Goal: Task Accomplishment & Management: Manage account settings

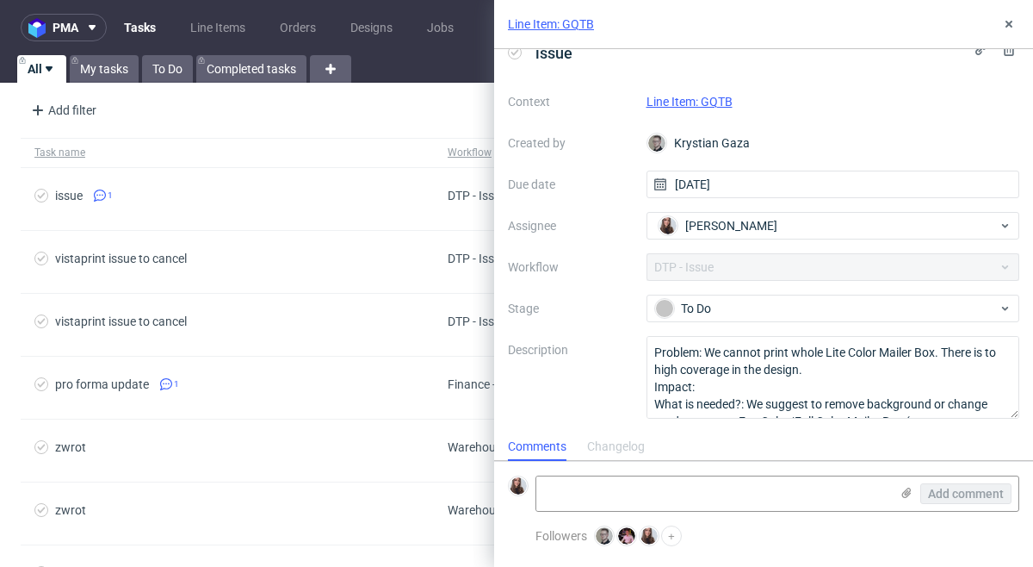
click at [721, 102] on link "Line Item: GQTB" at bounding box center [690, 102] width 86 height 14
click at [1014, 17] on icon at bounding box center [1009, 24] width 14 height 14
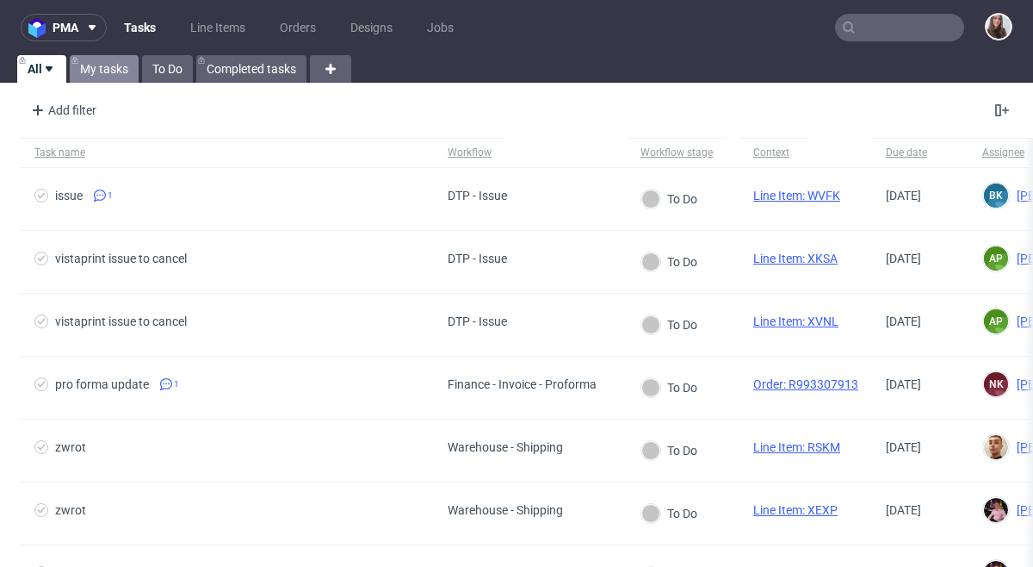
click at [116, 71] on link "My tasks" at bounding box center [104, 69] width 69 height 28
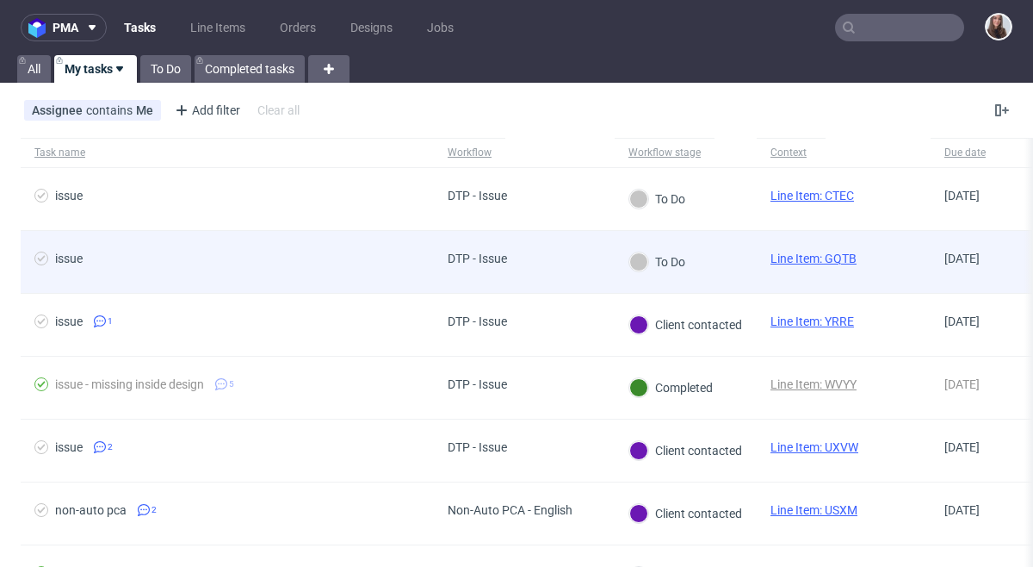
click at [505, 259] on div "DTP - Issue" at bounding box center [477, 258] width 59 height 14
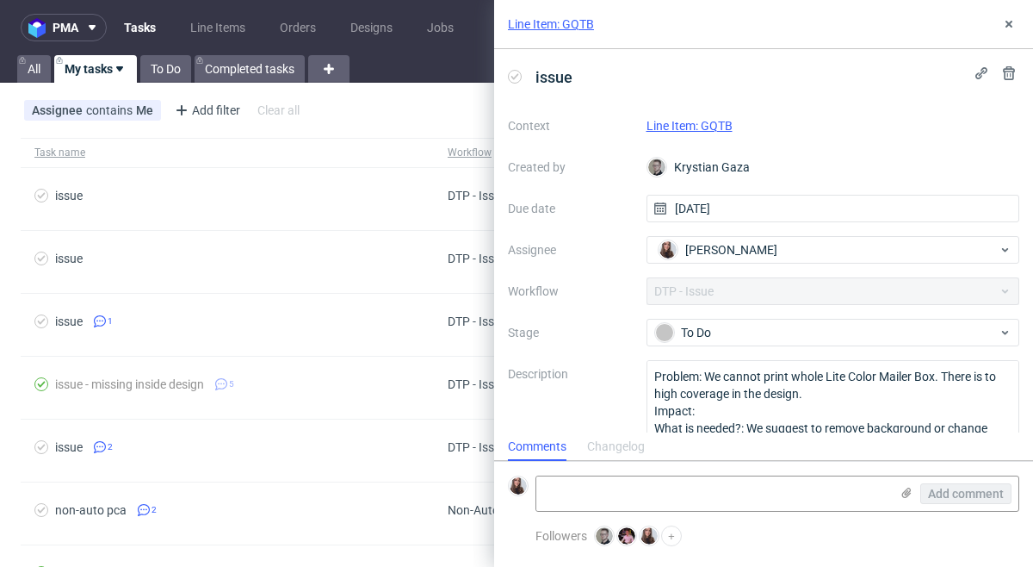
scroll to position [14, 0]
click at [693, 121] on link "Line Item: GQTB" at bounding box center [690, 126] width 86 height 14
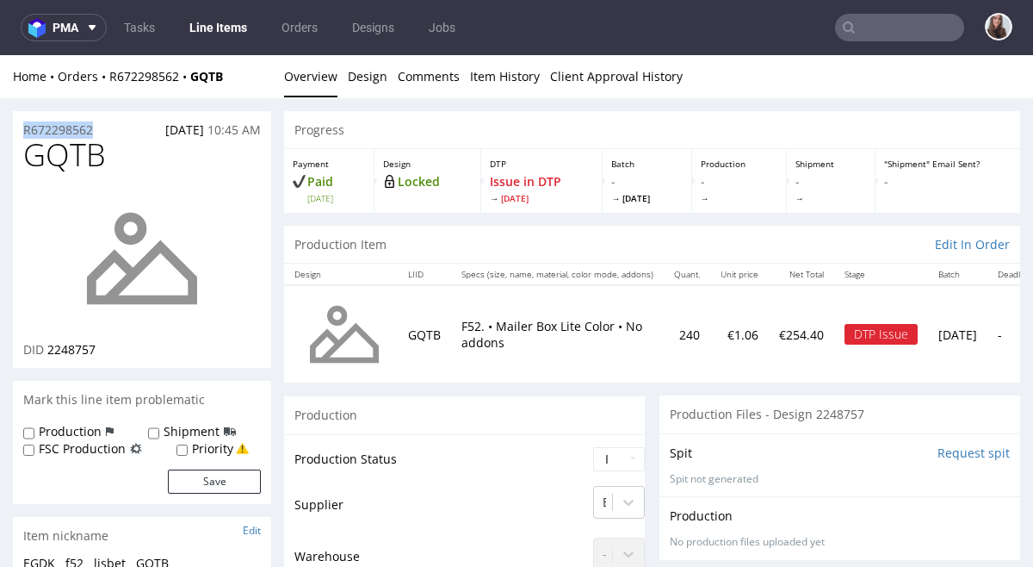
drag, startPoint x: 113, startPoint y: 128, endPoint x: 3, endPoint y: 130, distance: 110.2
copy p "R672298562"
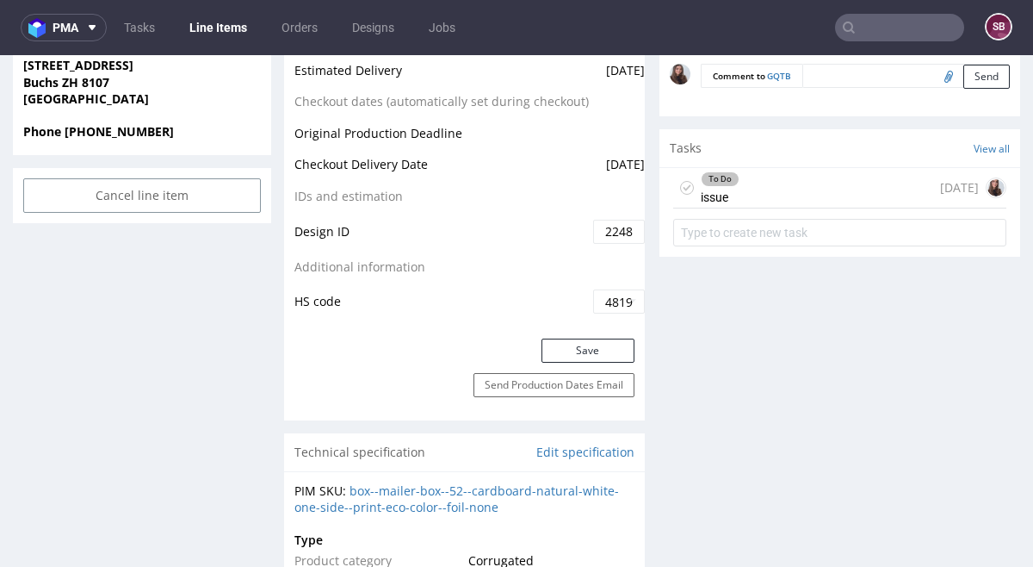
scroll to position [909, 0]
click at [772, 187] on div "To Do issue [DATE]" at bounding box center [839, 186] width 333 height 40
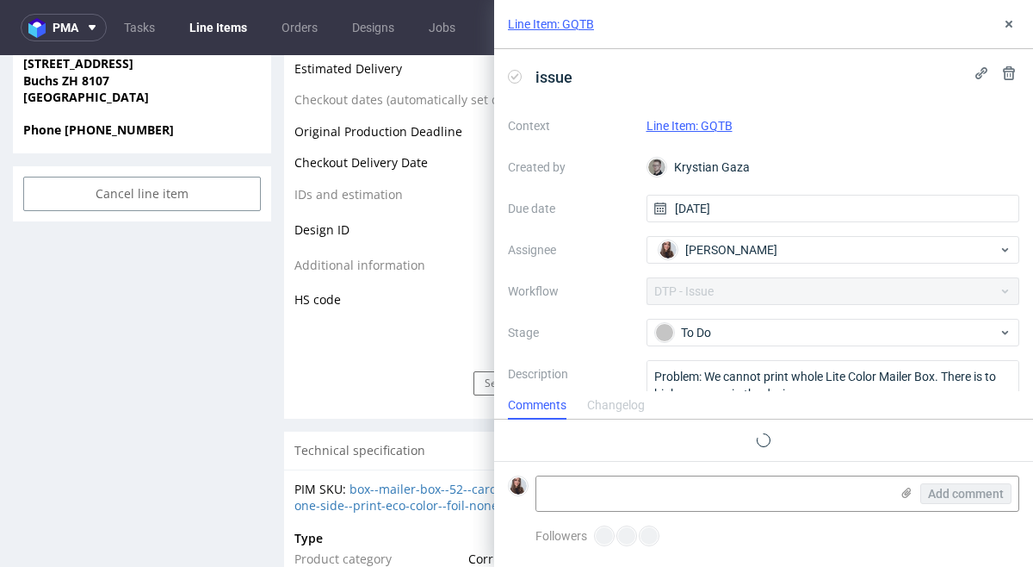
scroll to position [14, 0]
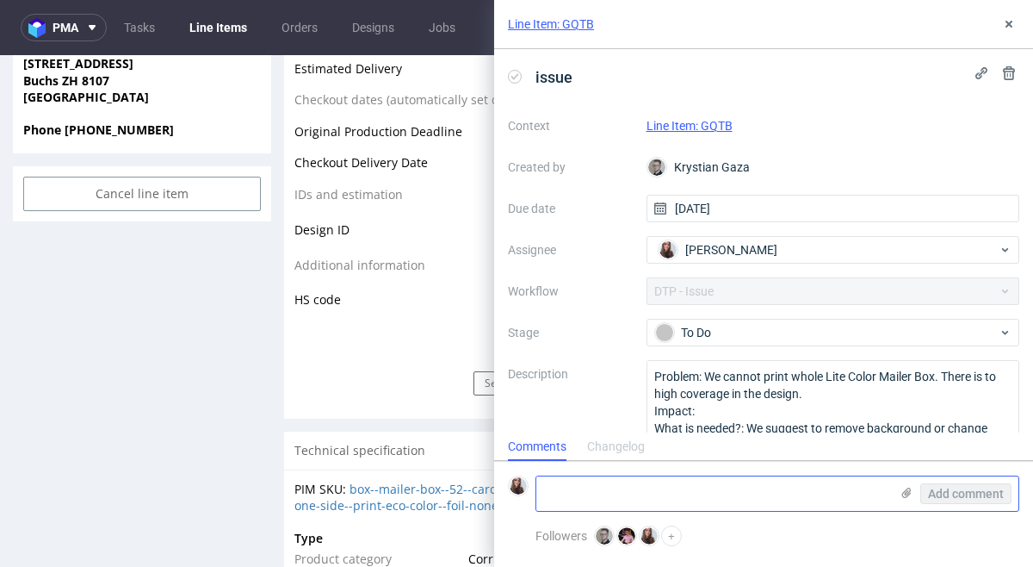
click at [664, 496] on textarea at bounding box center [712, 493] width 353 height 34
paste textarea "[URL][DOMAIN_NAME]"
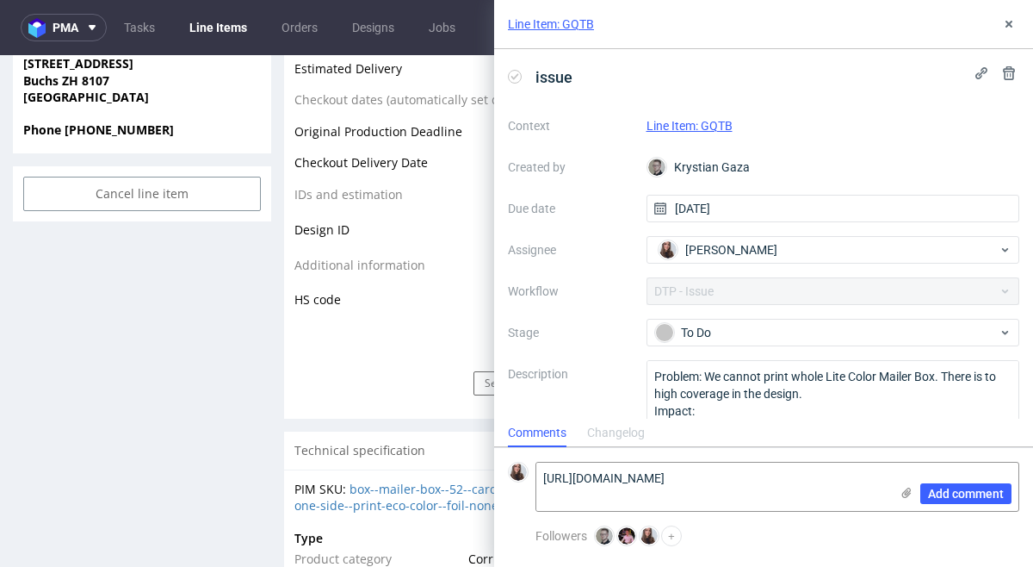
scroll to position [0, 0]
type textarea "[URL][DOMAIN_NAME]"
click at [965, 490] on span "Add comment" at bounding box center [966, 493] width 76 height 12
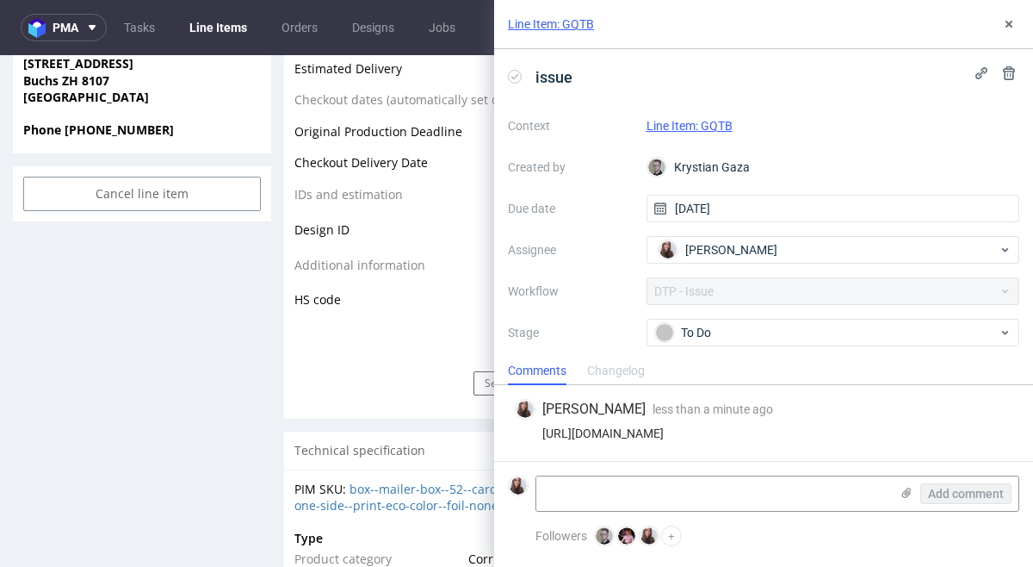
scroll to position [100, 0]
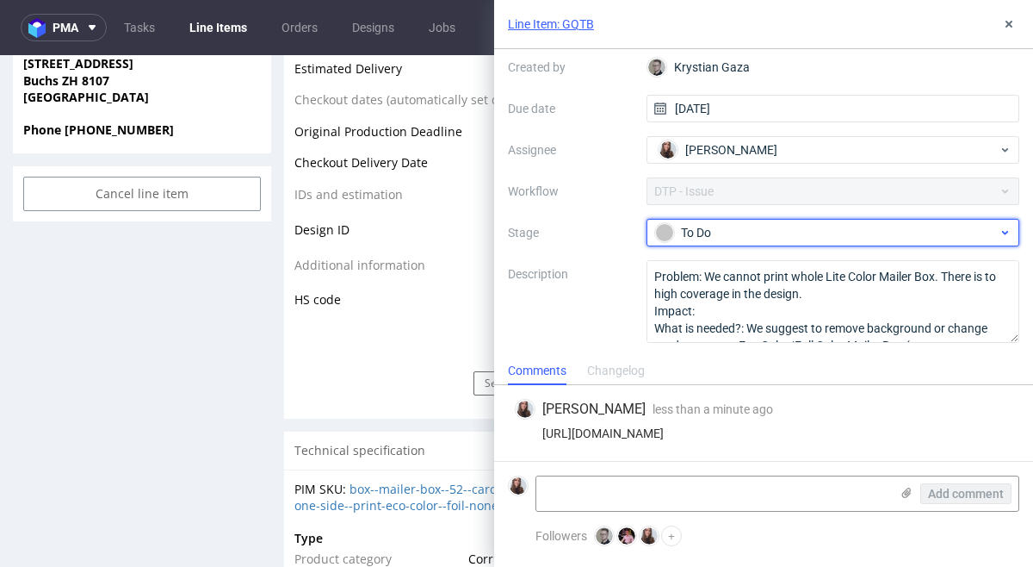
click at [802, 223] on div "To Do" at bounding box center [826, 232] width 343 height 19
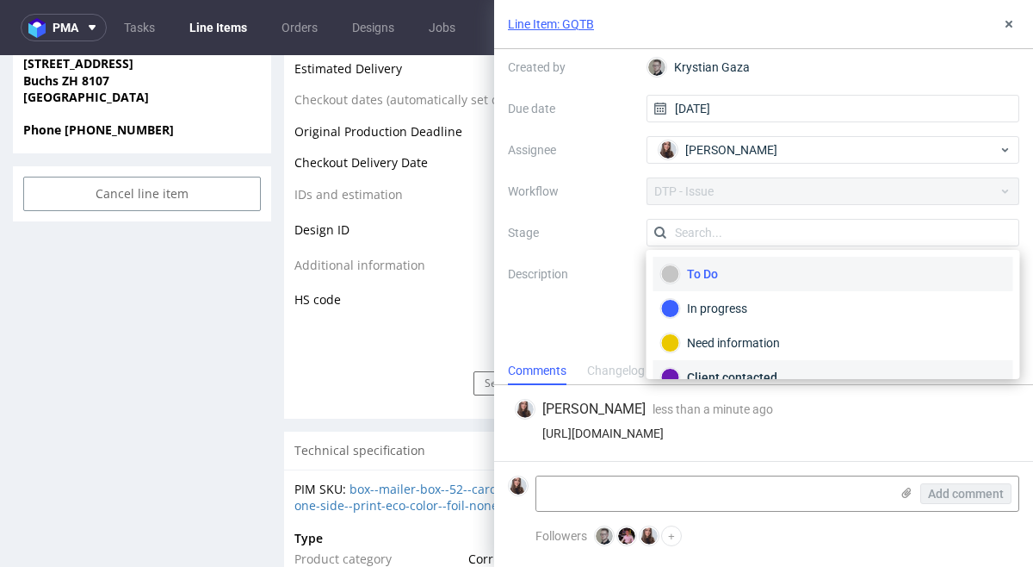
click at [732, 373] on div "Client contacted" at bounding box center [833, 377] width 344 height 19
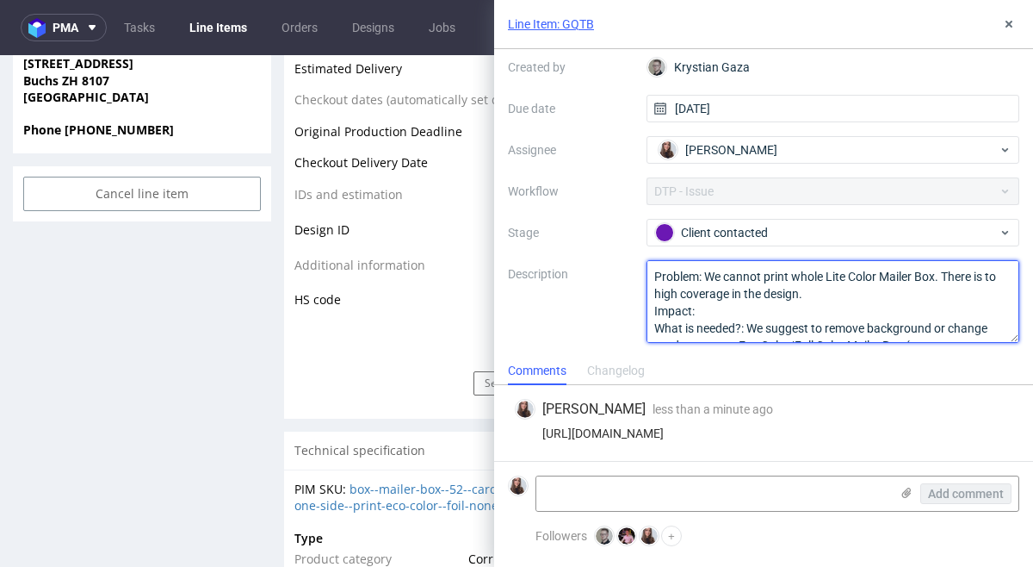
drag, startPoint x: 710, startPoint y: 270, endPoint x: 821, endPoint y: 292, distance: 114.2
click at [821, 292] on textarea "Problem: We cannot print whole Lite Color Mailer Box. There is to high coverage…" at bounding box center [834, 301] width 374 height 83
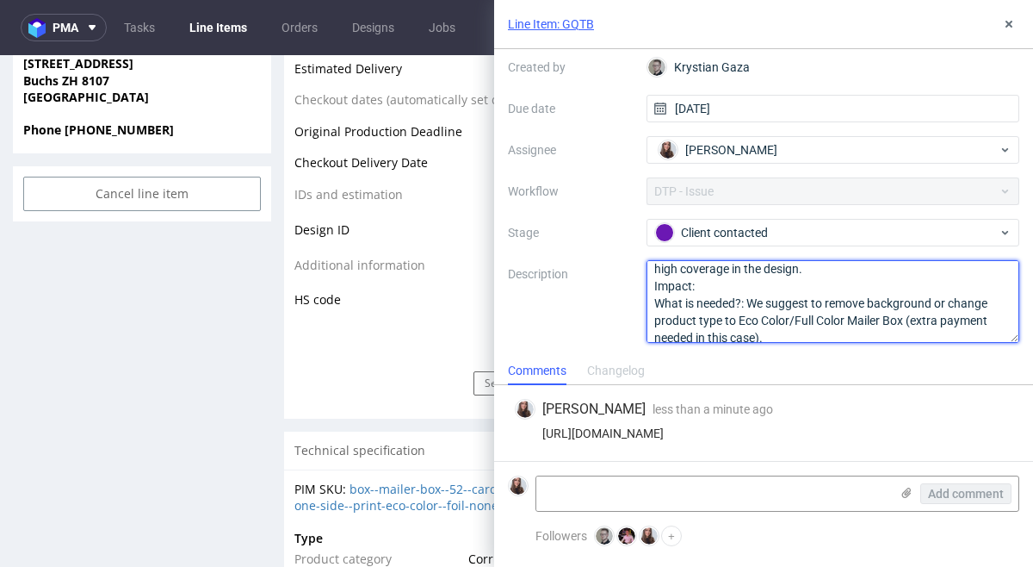
scroll to position [36, 0]
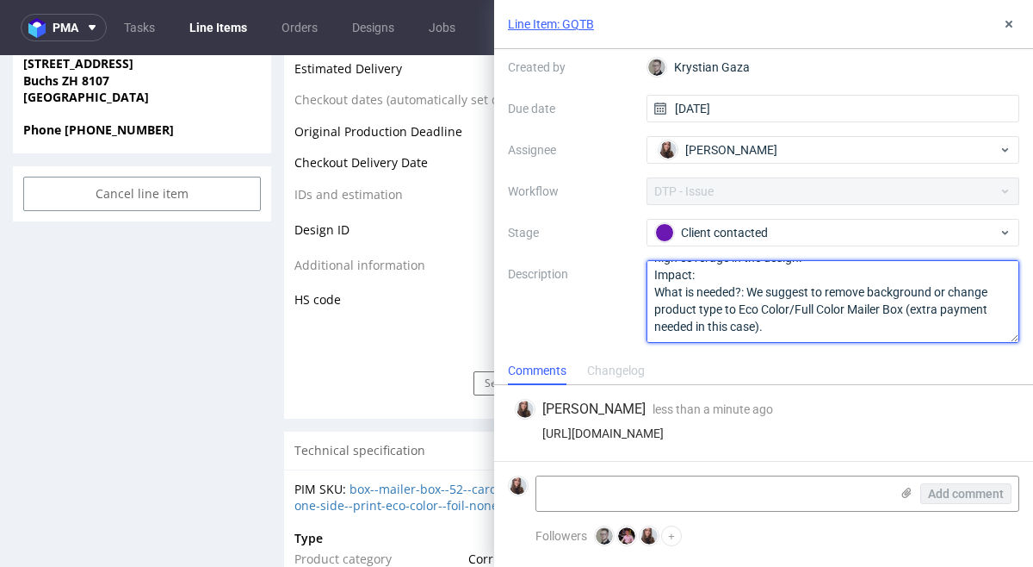
drag, startPoint x: 751, startPoint y: 289, endPoint x: 802, endPoint y: 322, distance: 61.2
click at [802, 322] on textarea "Problem: We cannot print whole Lite Color Mailer Box. There is to high coverage…" at bounding box center [834, 301] width 374 height 83
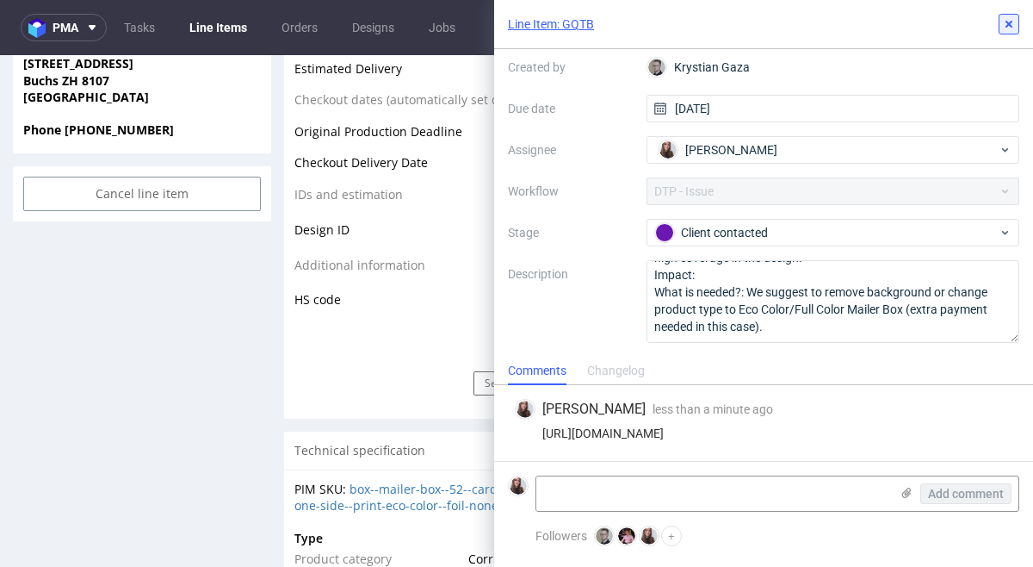
click at [1007, 25] on use at bounding box center [1009, 24] width 7 height 7
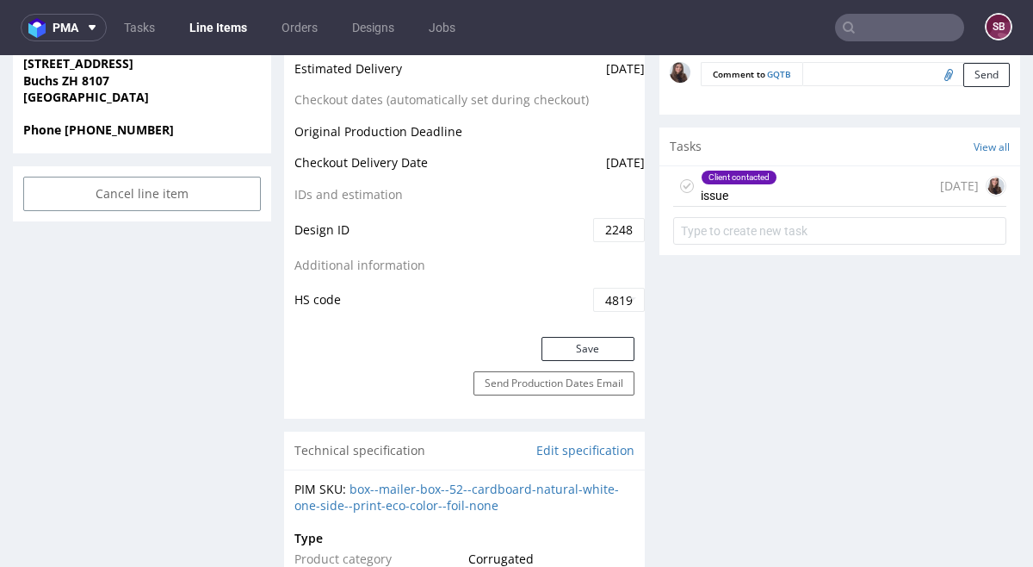
drag, startPoint x: 860, startPoint y: 181, endPoint x: 859, endPoint y: 238, distance: 56.8
click at [860, 181] on div "Client contacted issue [DATE]" at bounding box center [839, 186] width 333 height 40
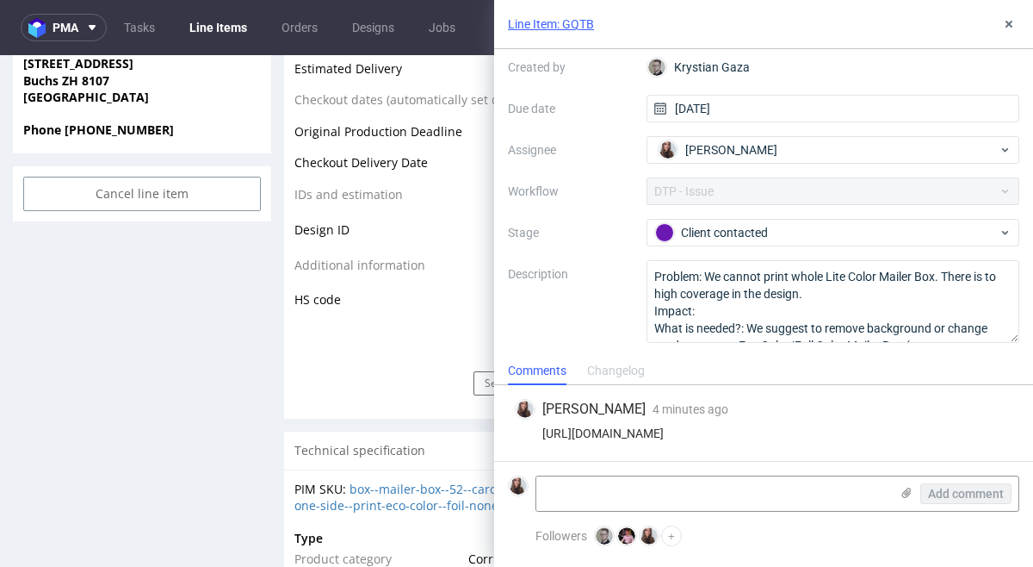
scroll to position [36, 0]
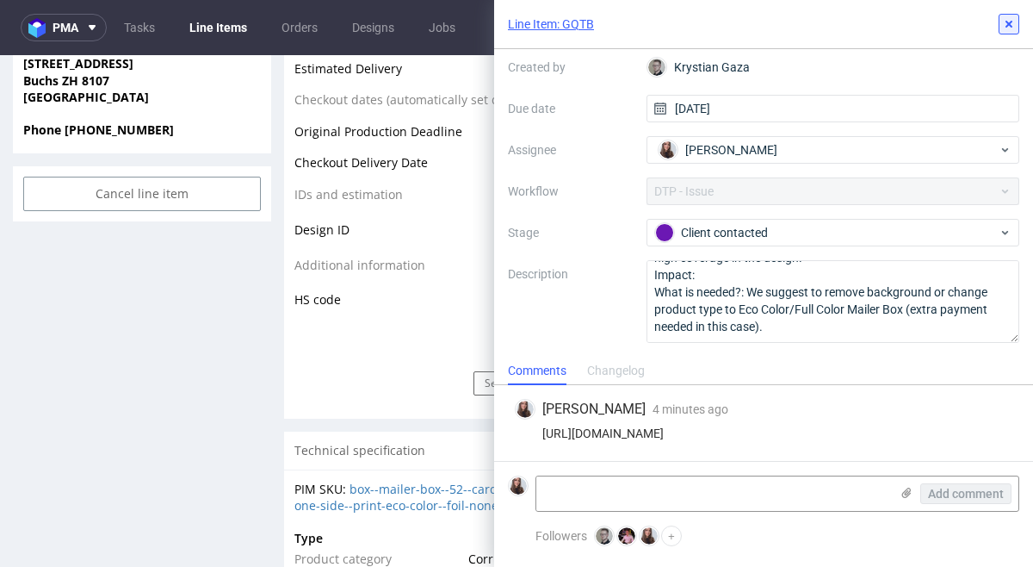
click at [1004, 27] on icon at bounding box center [1009, 24] width 14 height 14
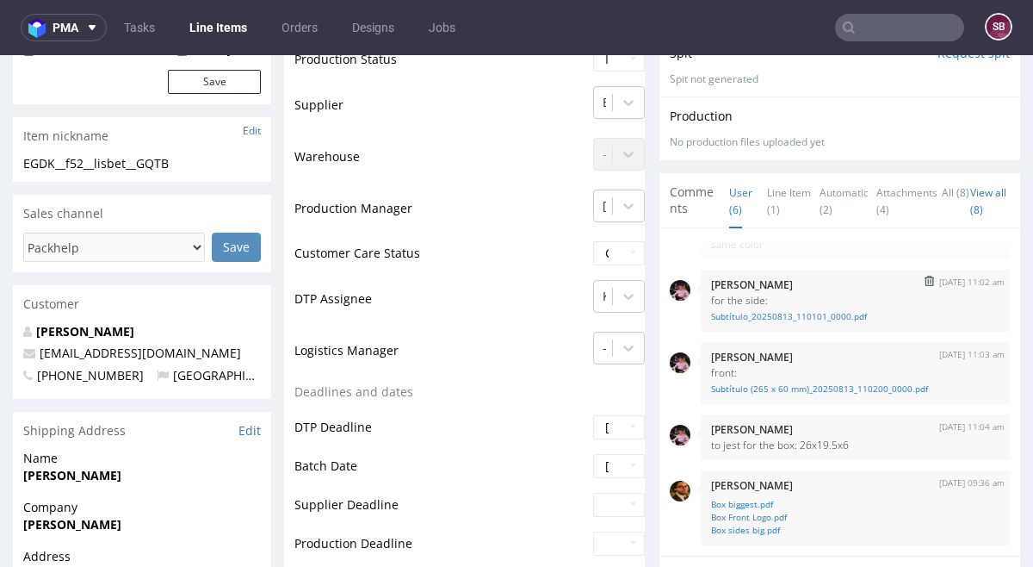
scroll to position [347, 0]
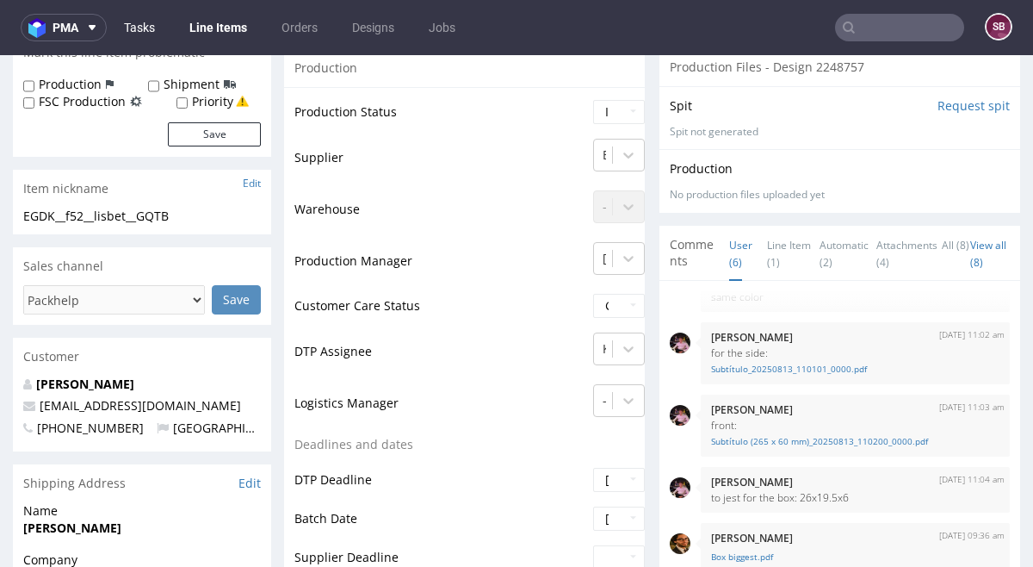
click at [141, 25] on link "Tasks" at bounding box center [140, 28] width 52 height 28
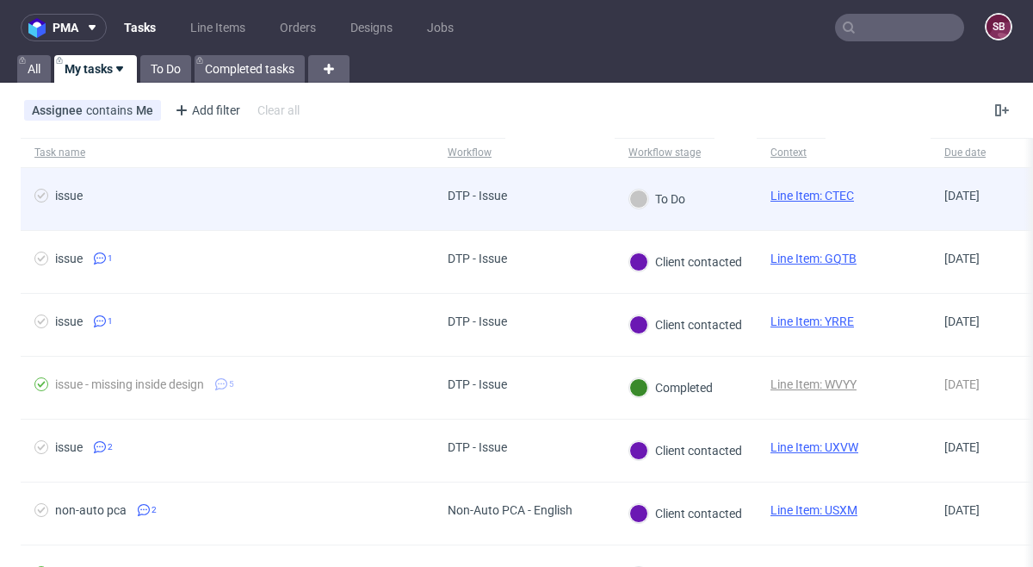
click at [651, 190] on div "To Do" at bounding box center [657, 198] width 56 height 19
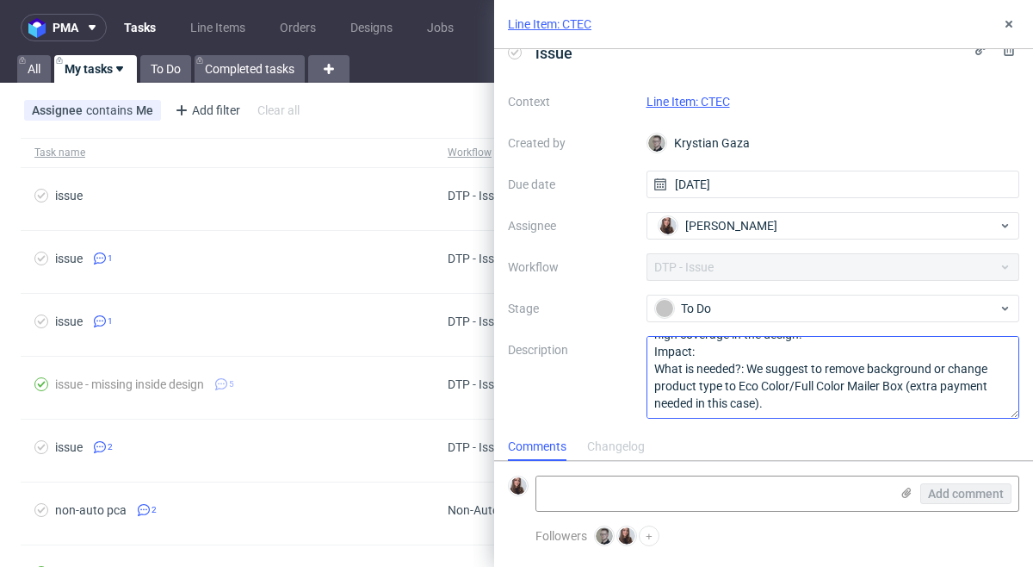
scroll to position [36, 0]
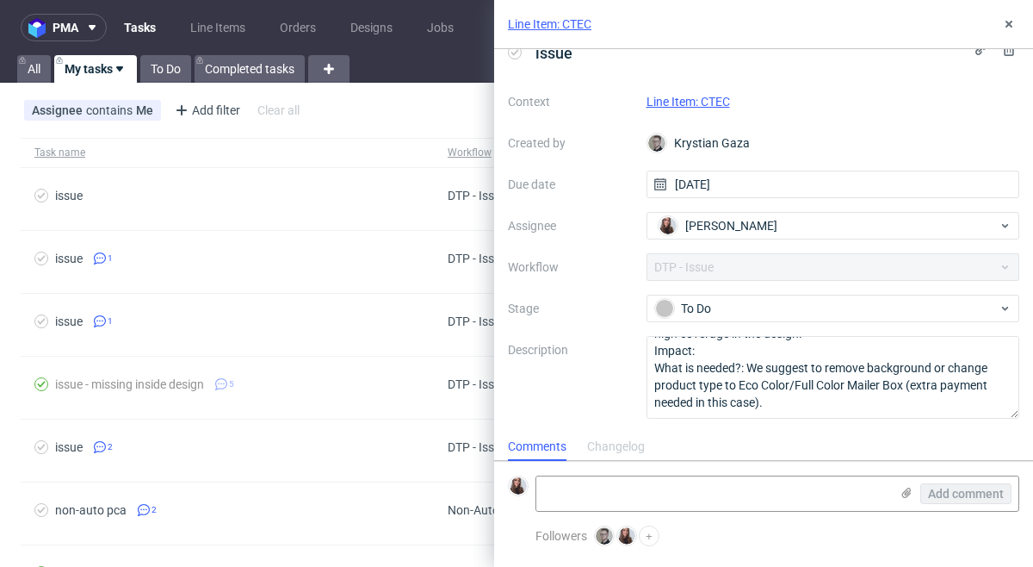
click at [697, 105] on link "Line Item: CTEC" at bounding box center [689, 102] width 84 height 14
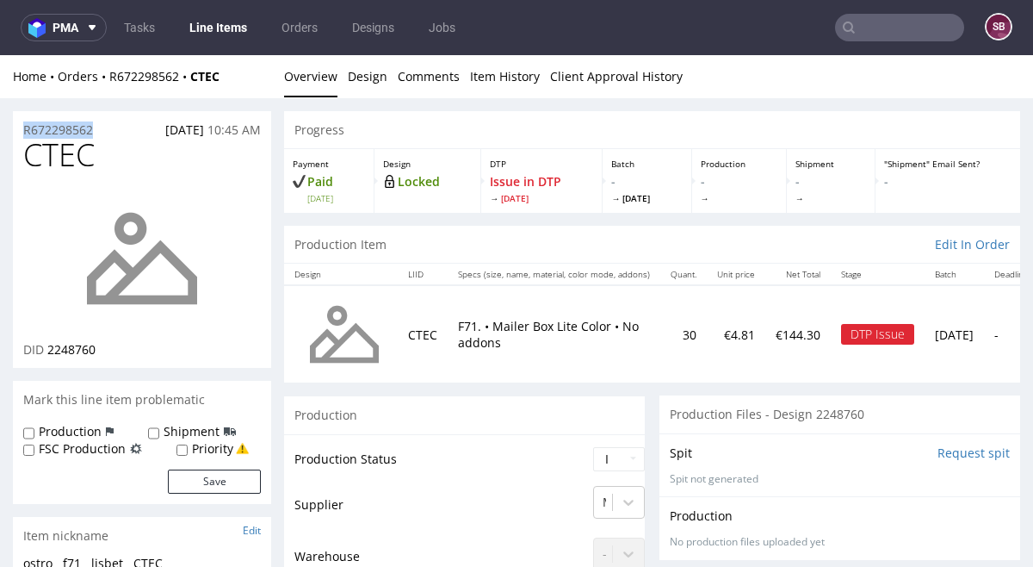
drag, startPoint x: 99, startPoint y: 129, endPoint x: 18, endPoint y: 128, distance: 80.9
click at [18, 128] on div "R672298562 [DATE] 10:45 AM" at bounding box center [142, 125] width 258 height 28
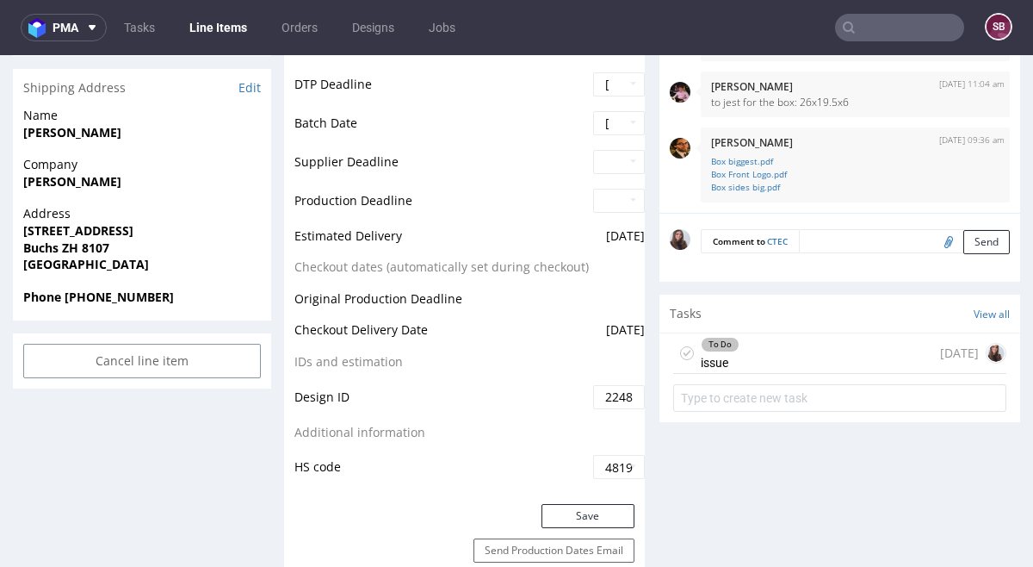
scroll to position [762, 0]
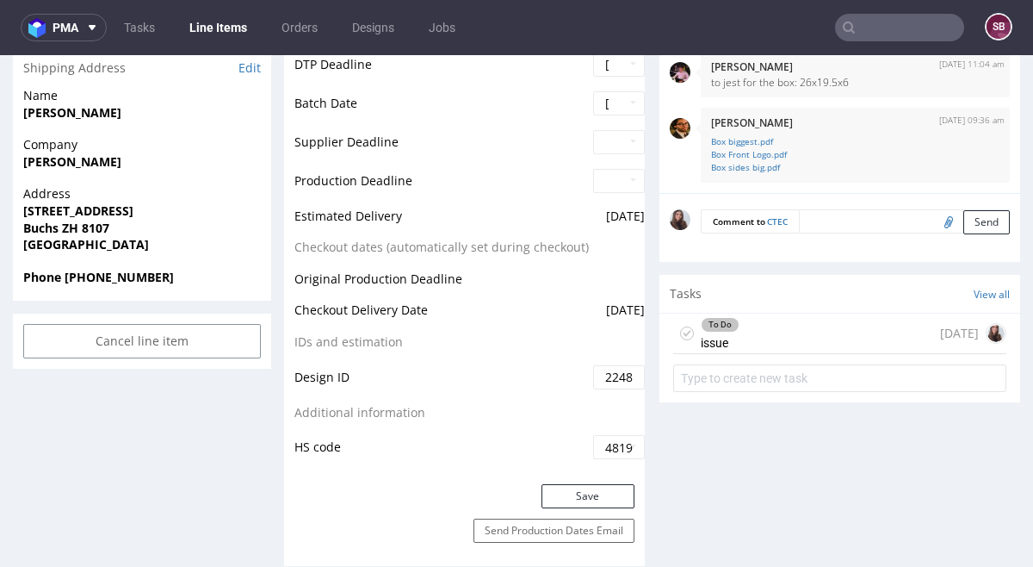
drag, startPoint x: 766, startPoint y: 339, endPoint x: 752, endPoint y: 381, distance: 44.7
click at [766, 339] on div "To Do issue today" at bounding box center [839, 333] width 333 height 40
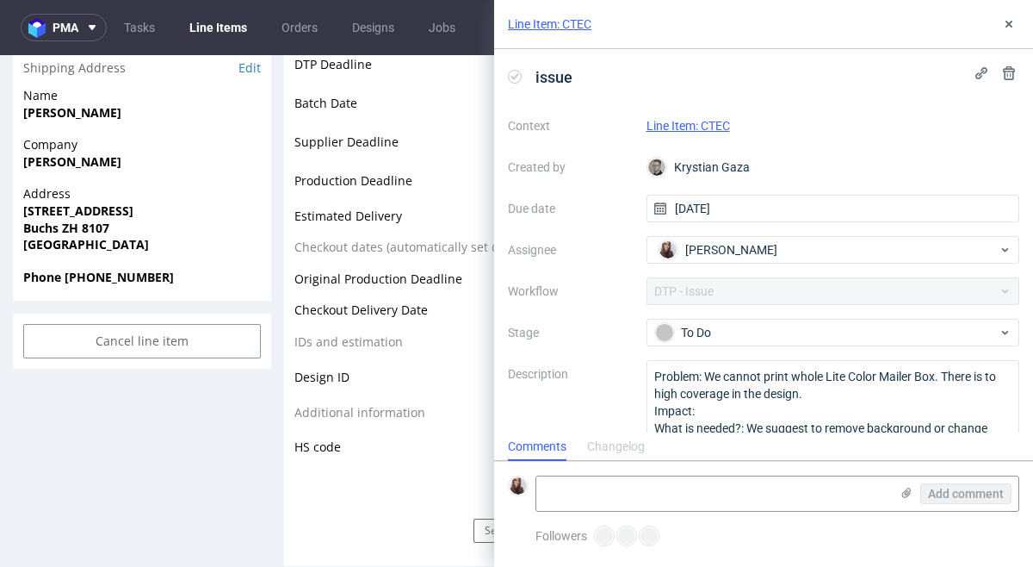
scroll to position [14, 0]
click at [746, 499] on textarea at bounding box center [712, 493] width 353 height 34
paste textarea "https://app-eu1.hubspot.com/contacts/25600958/record/0-5/211335592138/"
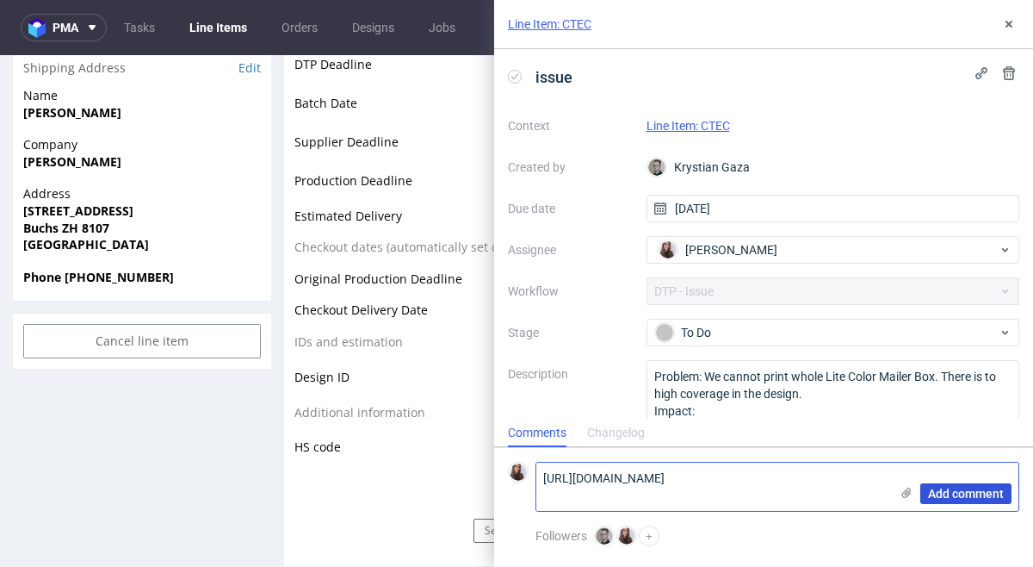
type textarea "https://app-eu1.hubspot.com/contacts/25600958/record/0-5/211335592138/"
click at [951, 490] on span "Add comment" at bounding box center [966, 493] width 76 height 12
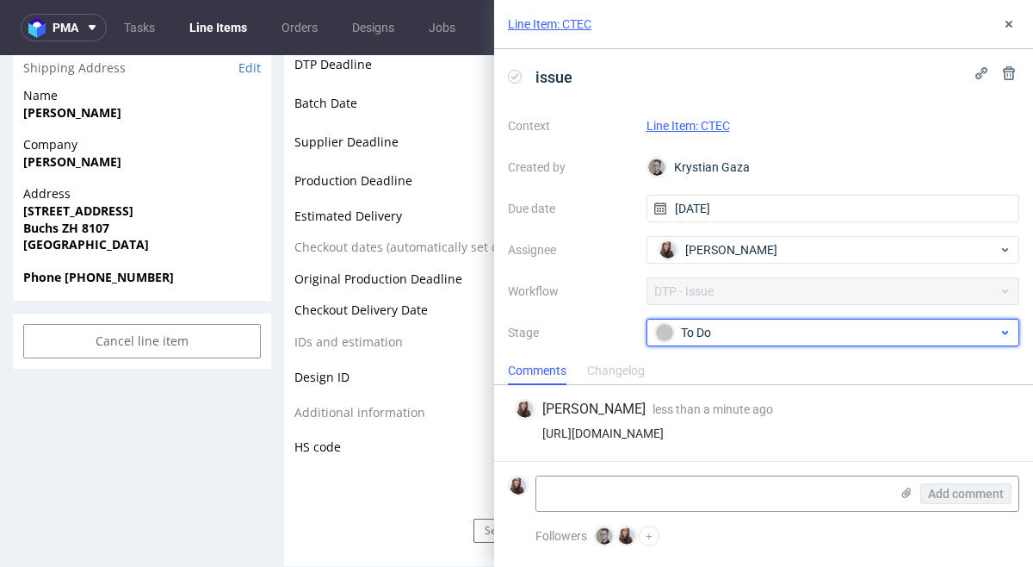
click at [765, 321] on div "To Do" at bounding box center [834, 333] width 374 height 28
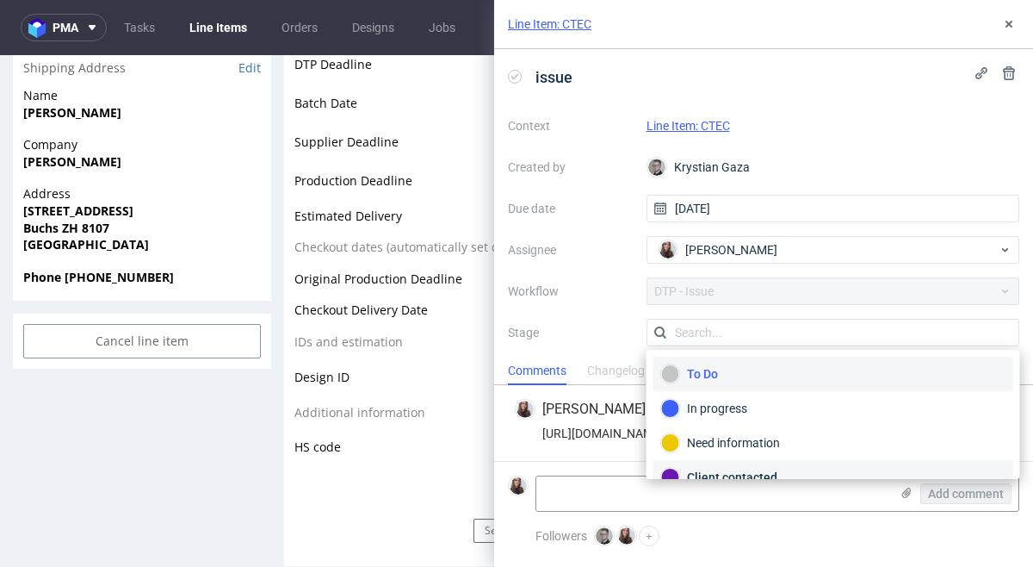
click at [742, 463] on div "Client contacted" at bounding box center [834, 477] width 360 height 34
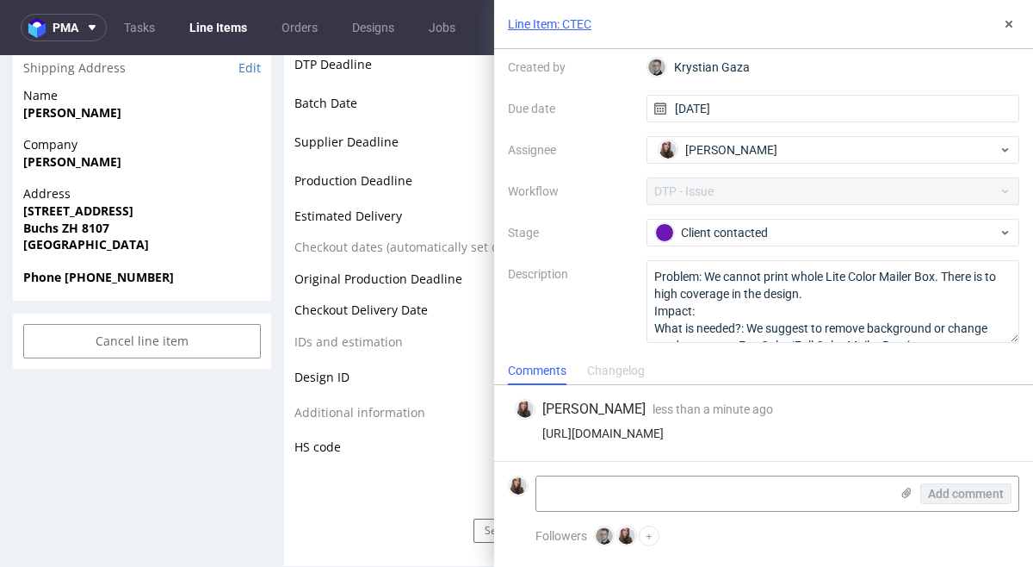
scroll to position [36, 0]
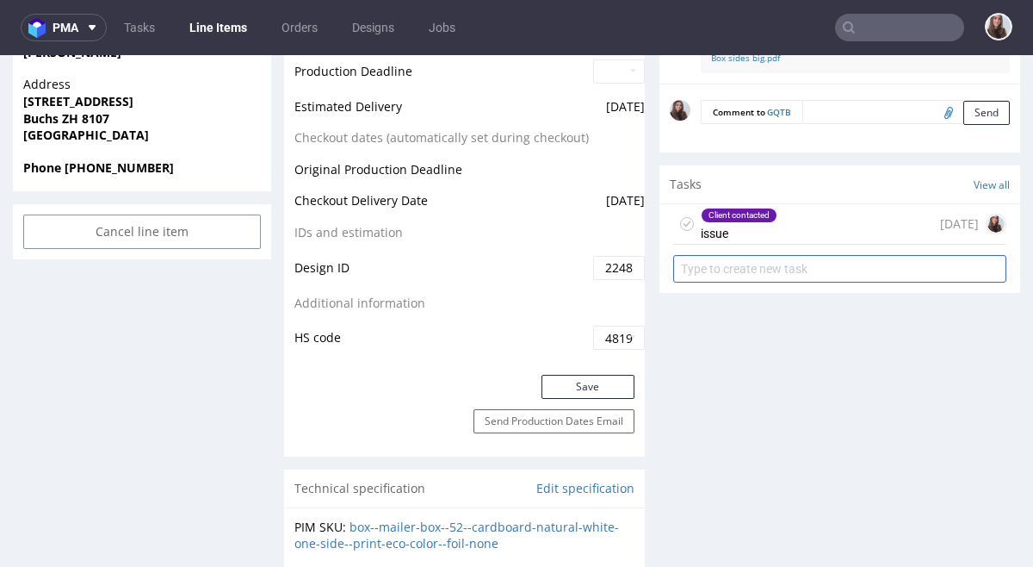
scroll to position [873, 0]
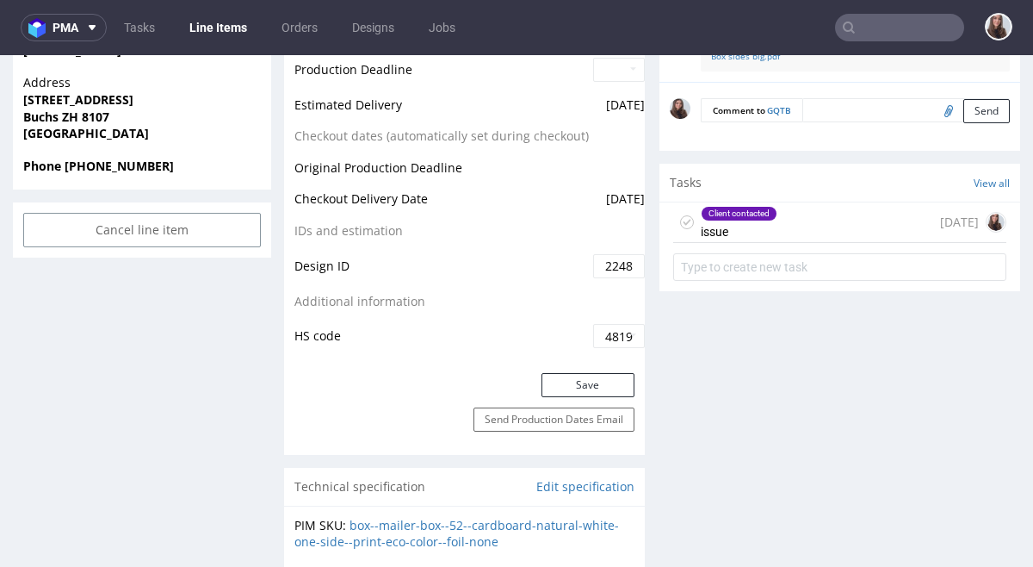
click at [772, 212] on div "Client contacted issue [DATE]" at bounding box center [839, 222] width 333 height 40
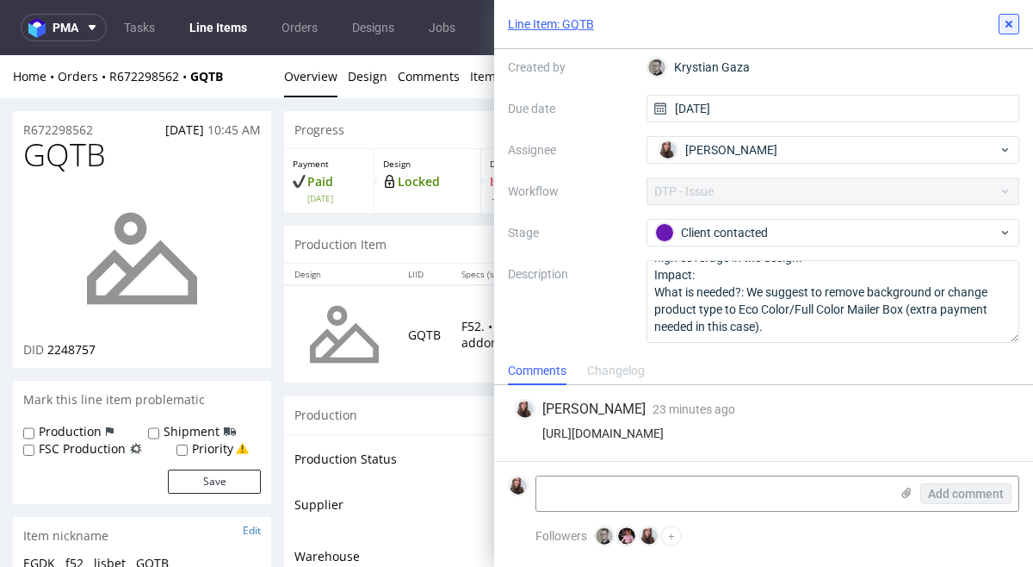
click at [1007, 24] on icon at bounding box center [1009, 24] width 14 height 14
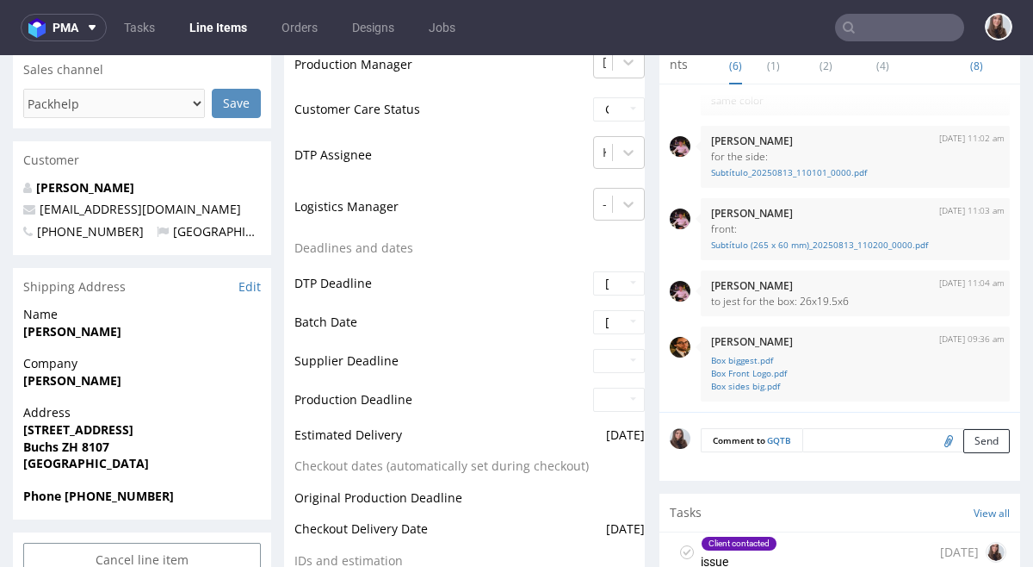
scroll to position [551, 0]
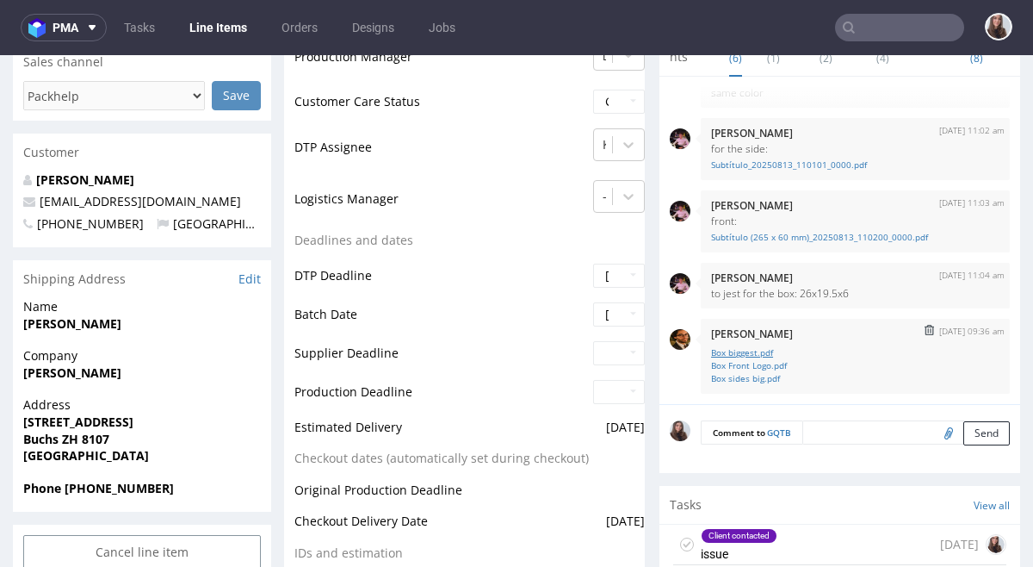
click at [758, 347] on link "Box biggest.pdf" at bounding box center [855, 352] width 288 height 13
click at [759, 366] on link "Box Front Logo.pdf" at bounding box center [855, 365] width 288 height 13
click at [747, 381] on link "Box sides big.pdf" at bounding box center [855, 378] width 288 height 13
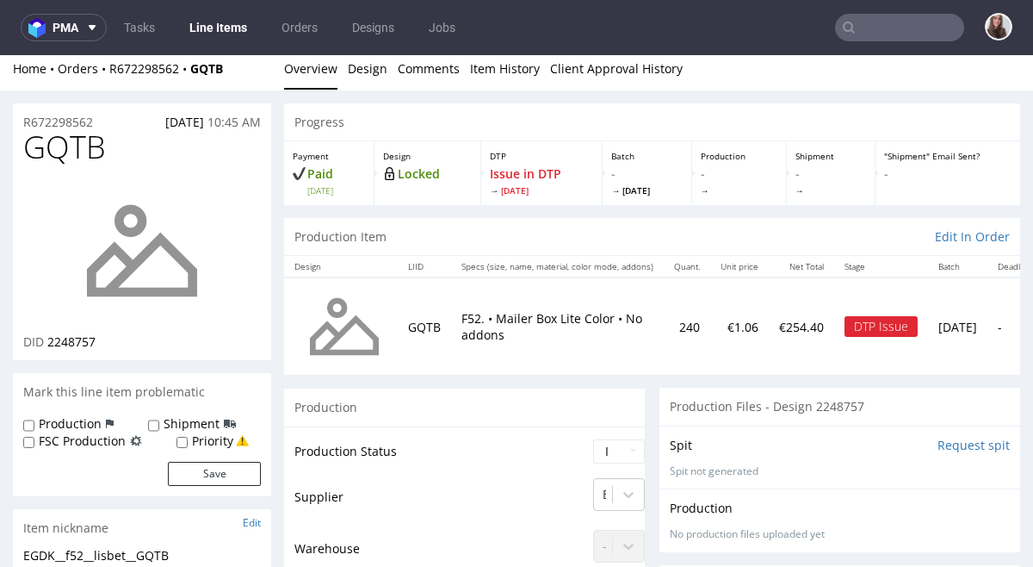
scroll to position [11, 0]
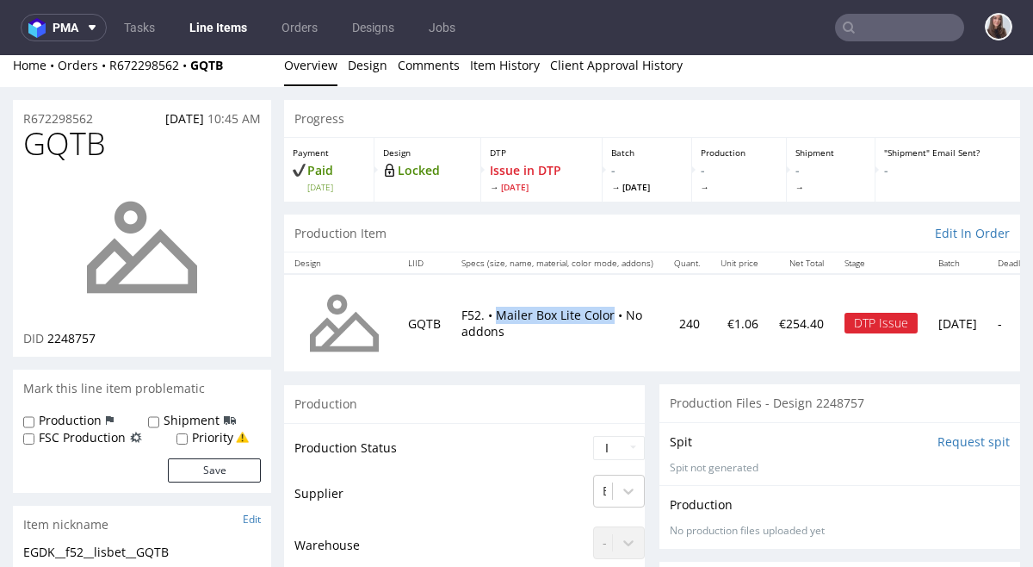
drag, startPoint x: 499, startPoint y: 311, endPoint x: 611, endPoint y: 313, distance: 111.9
click at [611, 313] on p "F52. • Mailer Box Lite Color • No addons" at bounding box center [558, 324] width 192 height 34
copy p "Mailer Box Lite Color"
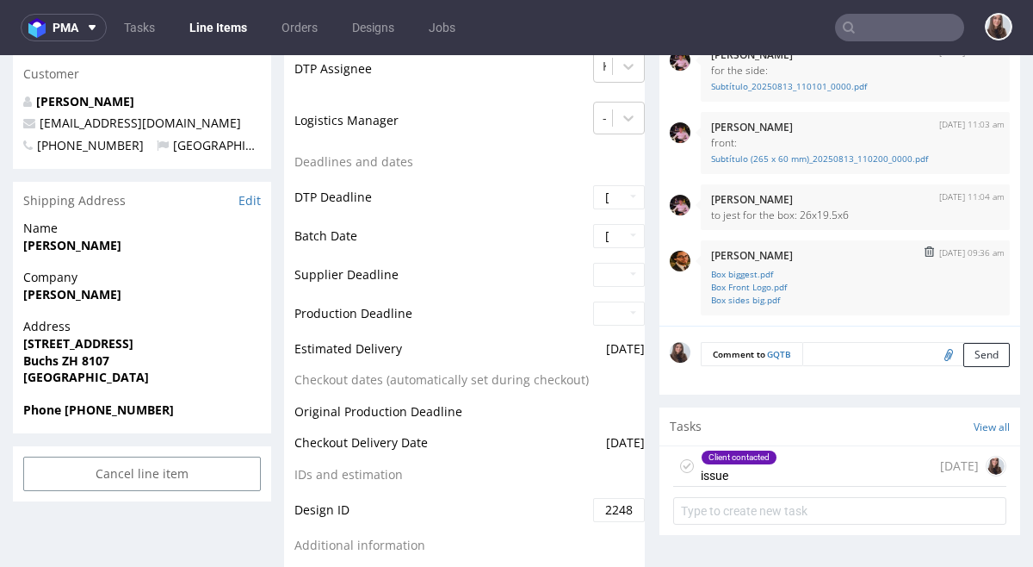
scroll to position [648, 0]
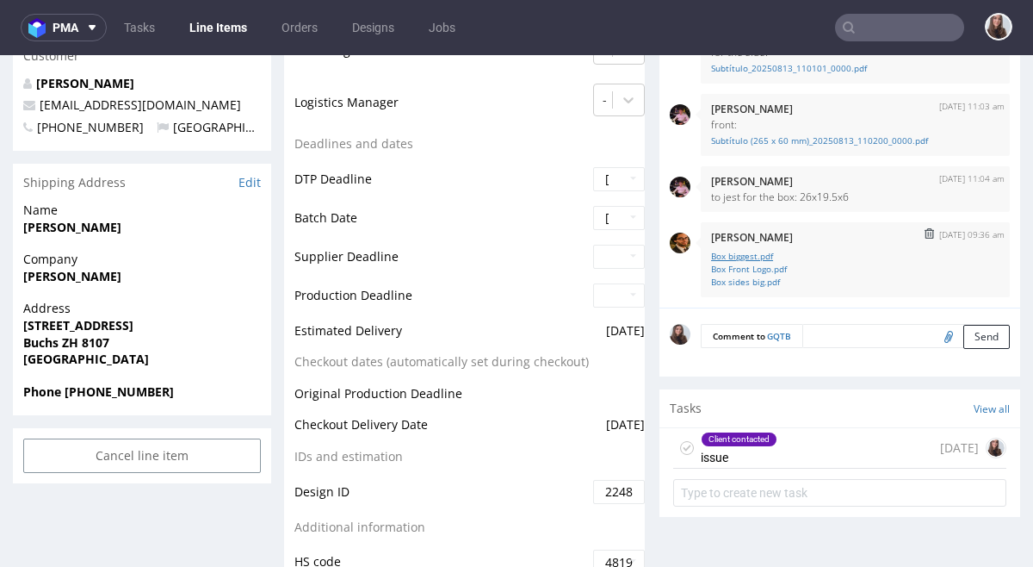
click at [758, 257] on link "Box biggest.pdf" at bounding box center [855, 256] width 288 height 13
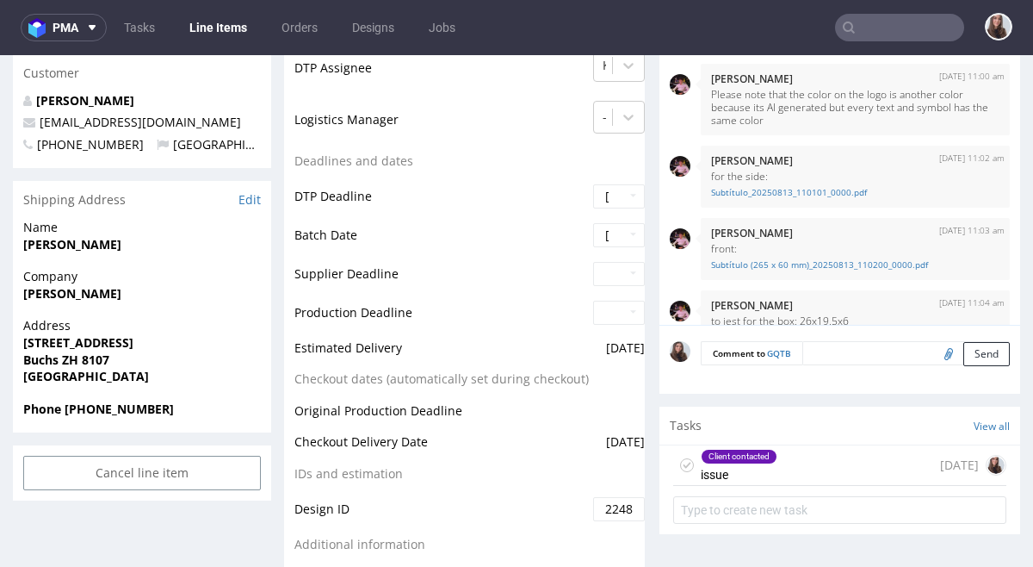
scroll to position [0, 0]
